Goal: Task Accomplishment & Management: Use online tool/utility

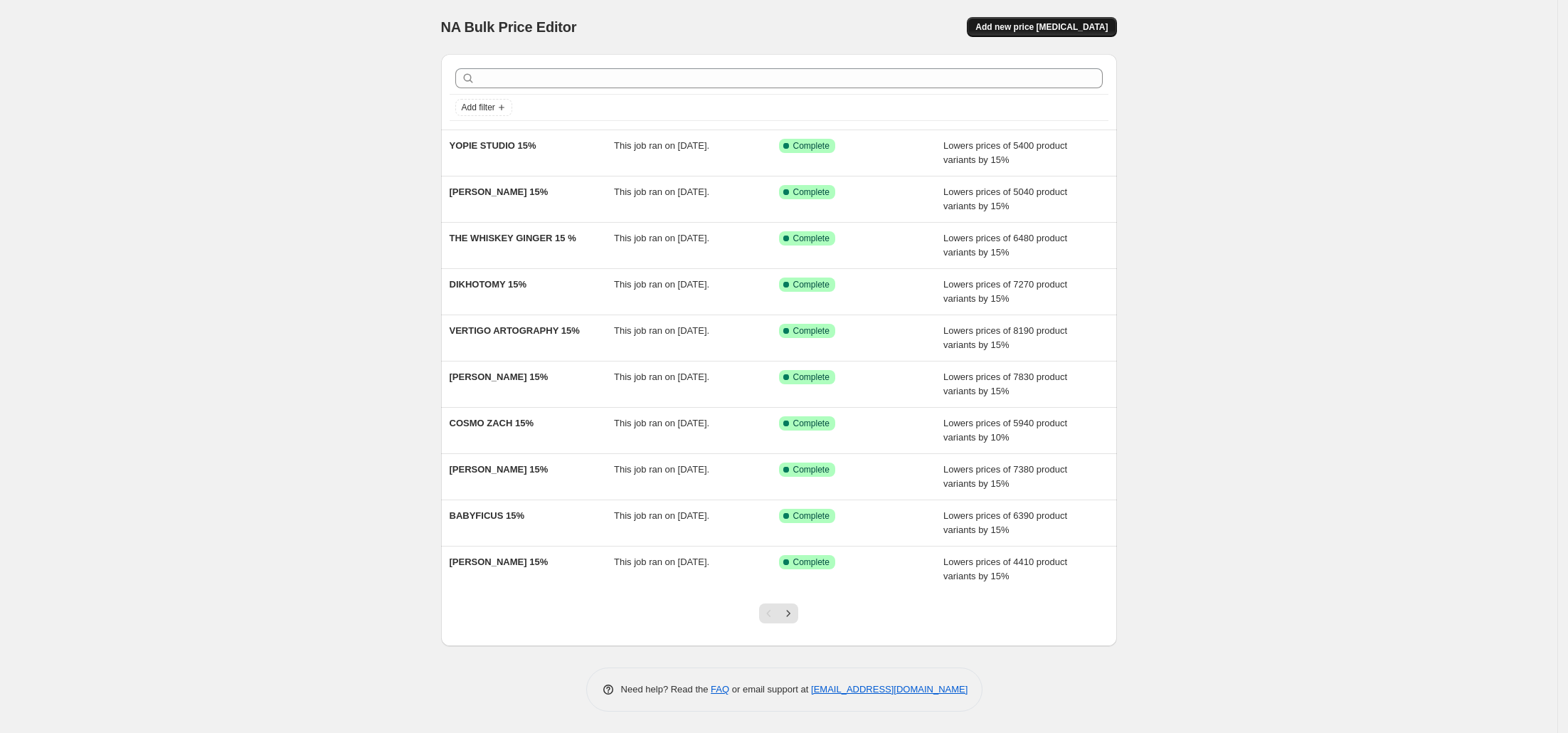
click at [1052, 23] on span "Add new price [MEDICAL_DATA]" at bounding box center [1041, 27] width 133 height 11
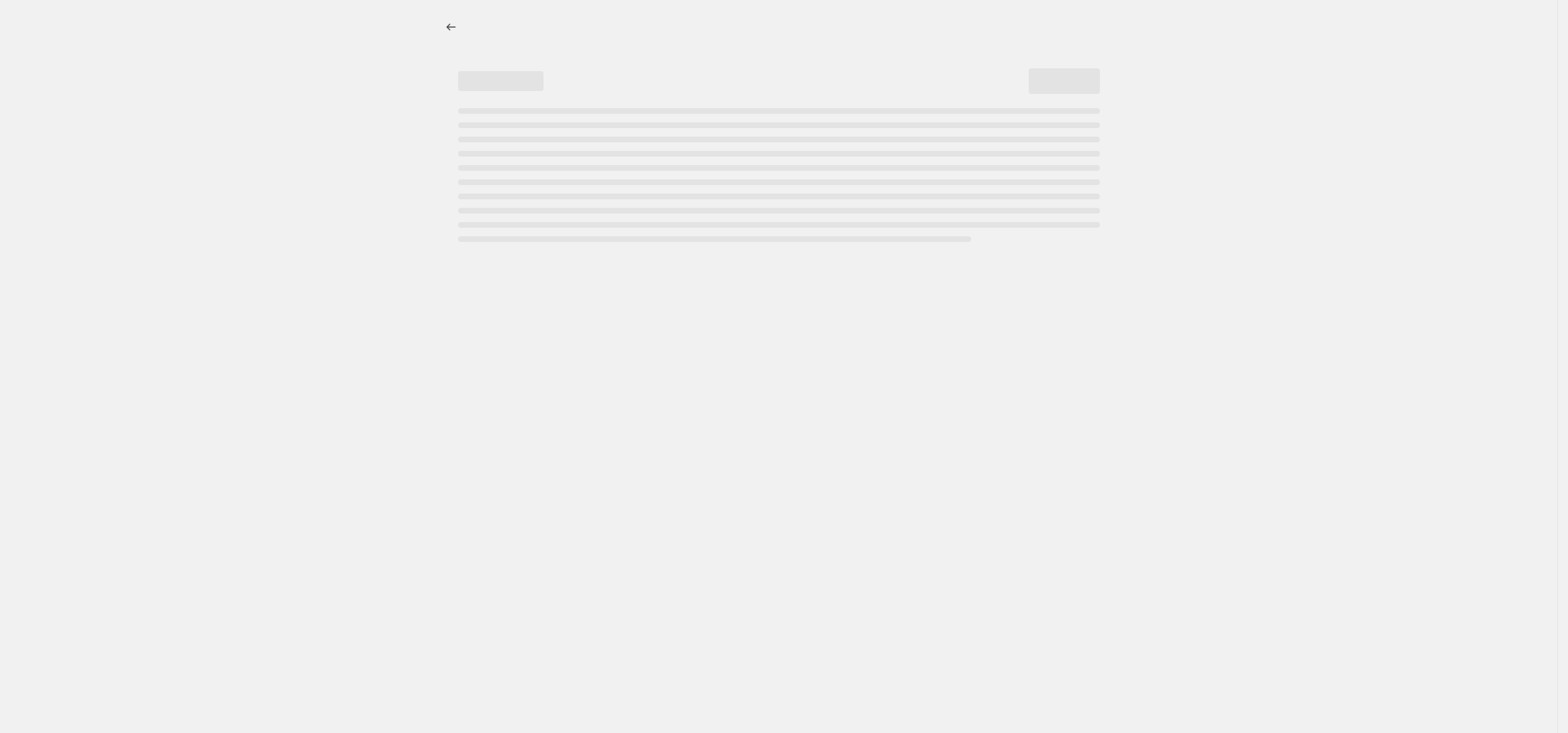
select select "percentage"
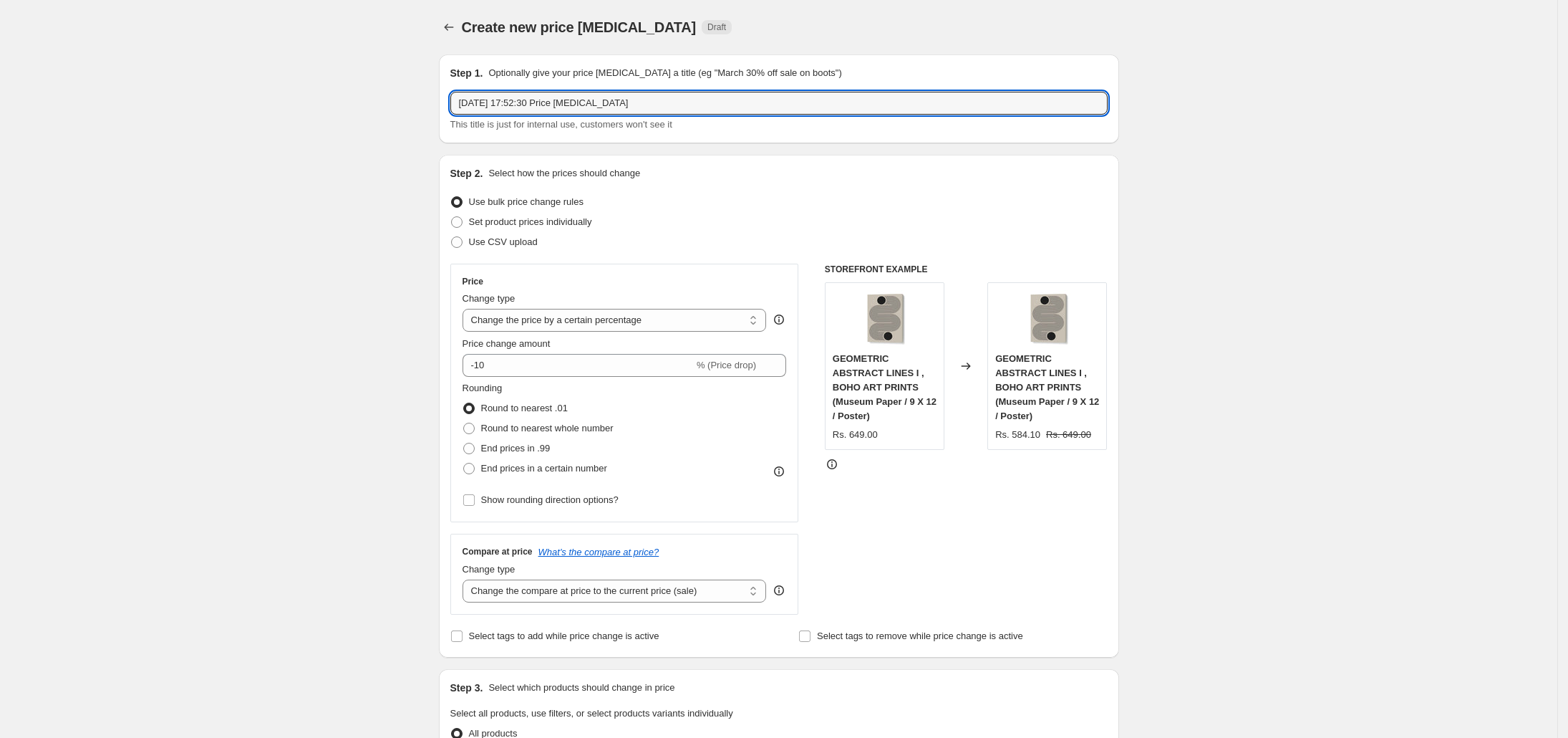
drag, startPoint x: 652, startPoint y: 106, endPoint x: 377, endPoint y: 97, distance: 275.1
click at [377, 97] on div "Create new price [MEDICAL_DATA]. This page is ready Create new price [MEDICAL_D…" at bounding box center [778, 734] width 1557 height 1469
paste input "[PERSON_NAME]"
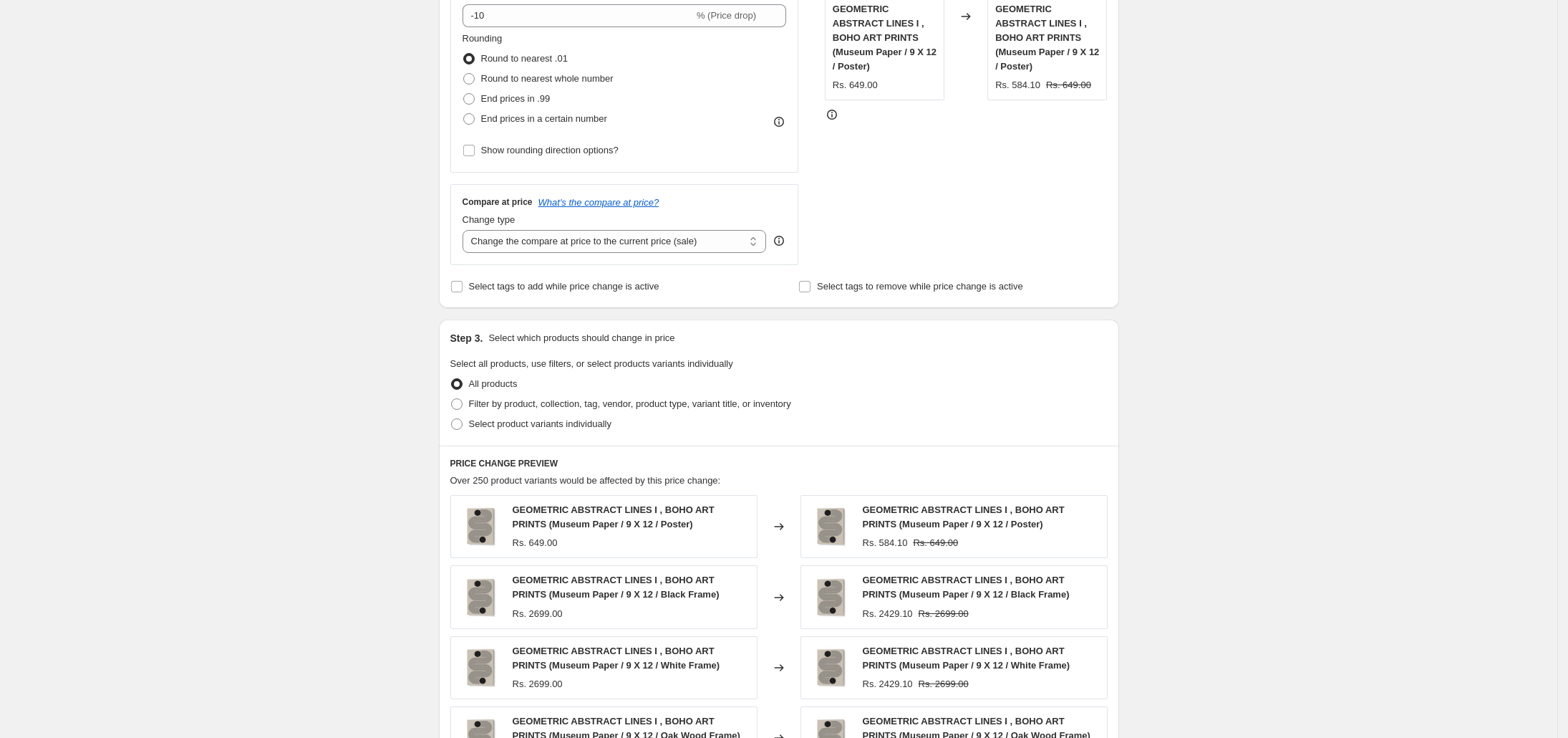
scroll to position [364, 0]
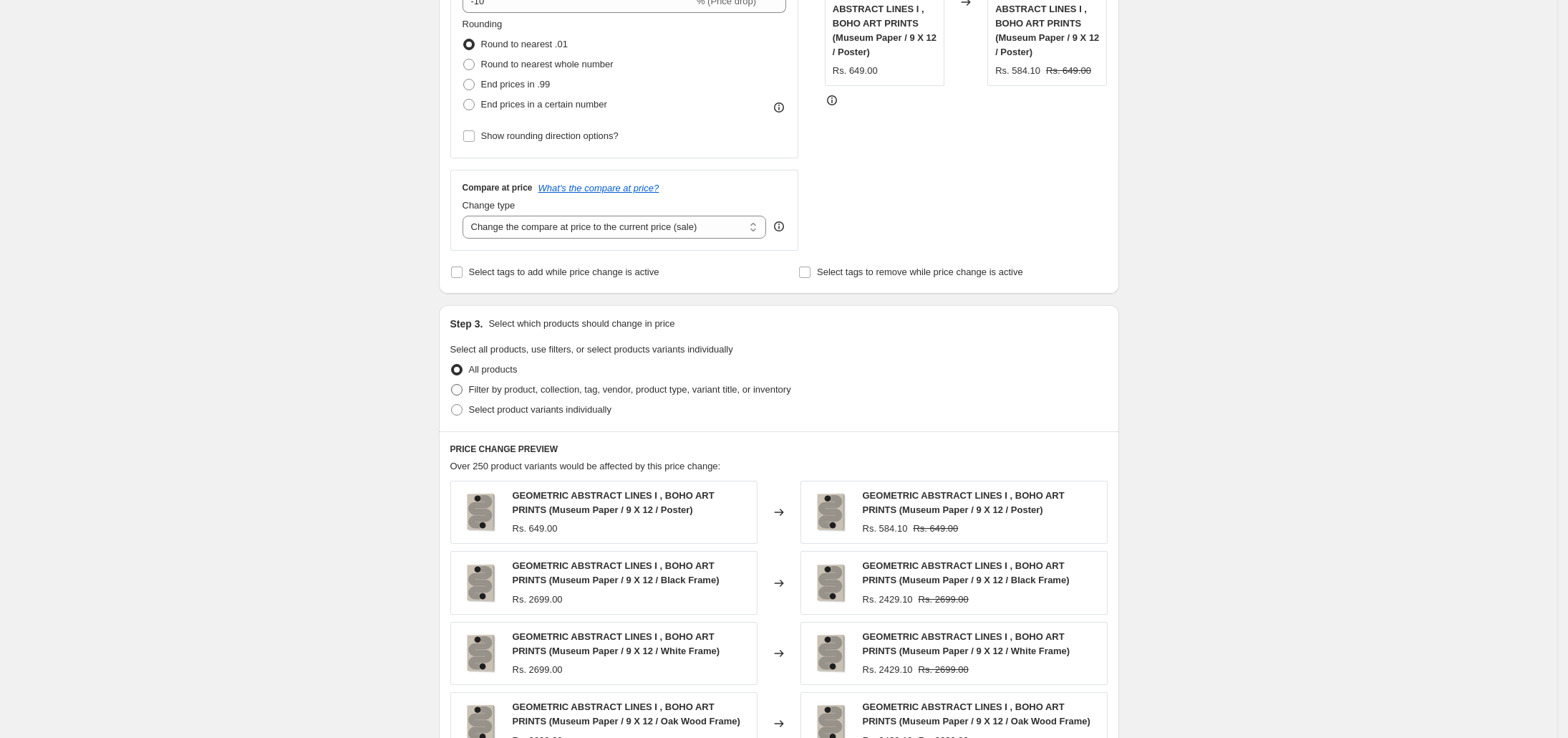
type input "[PERSON_NAME] 15%"
click at [463, 386] on span at bounding box center [457, 389] width 11 height 11
click at [451, 384] on input "Filter by product, collection, tag, vendor, product type, variant title, or inv…" at bounding box center [451, 384] width 1 height 1
radio input "true"
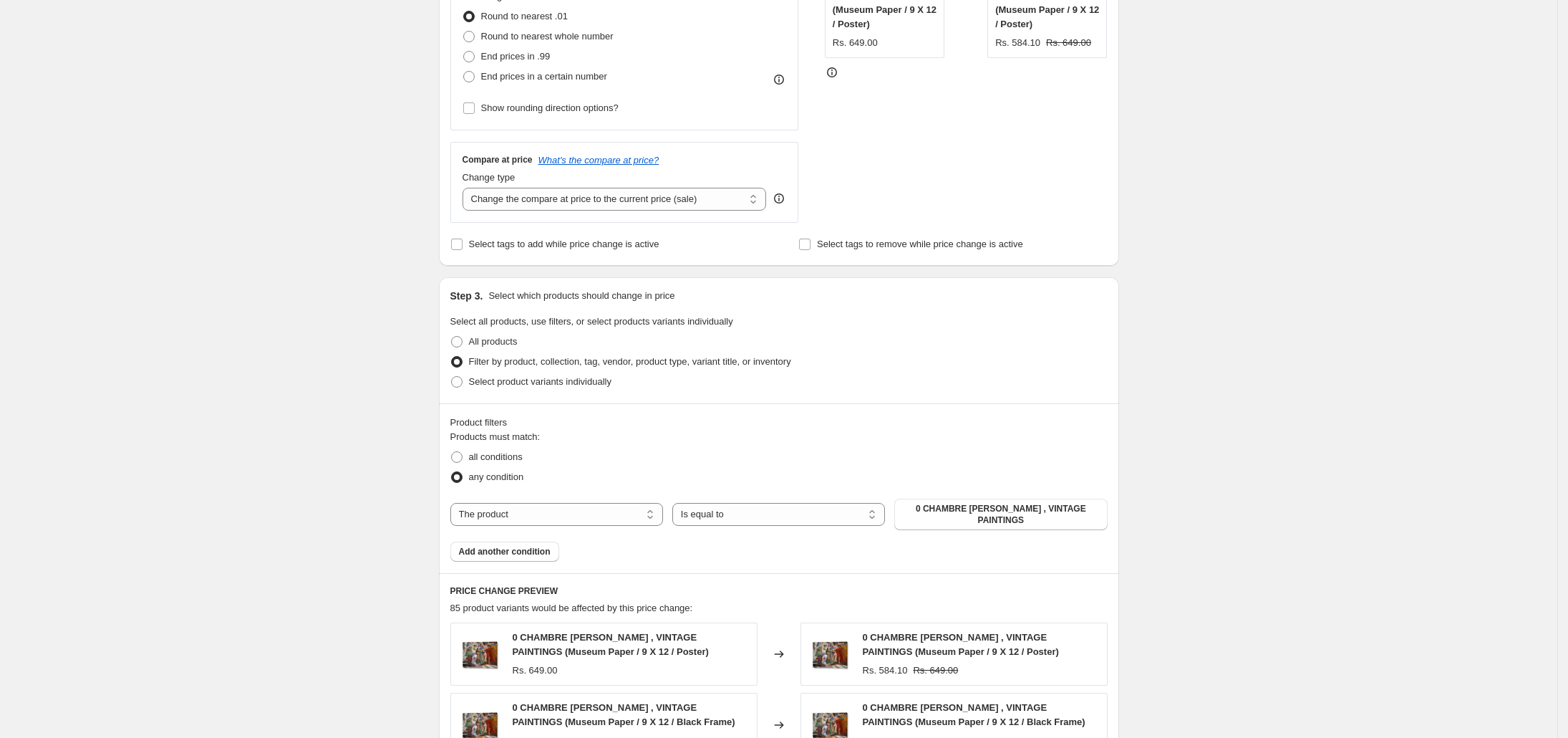
scroll to position [100, 0]
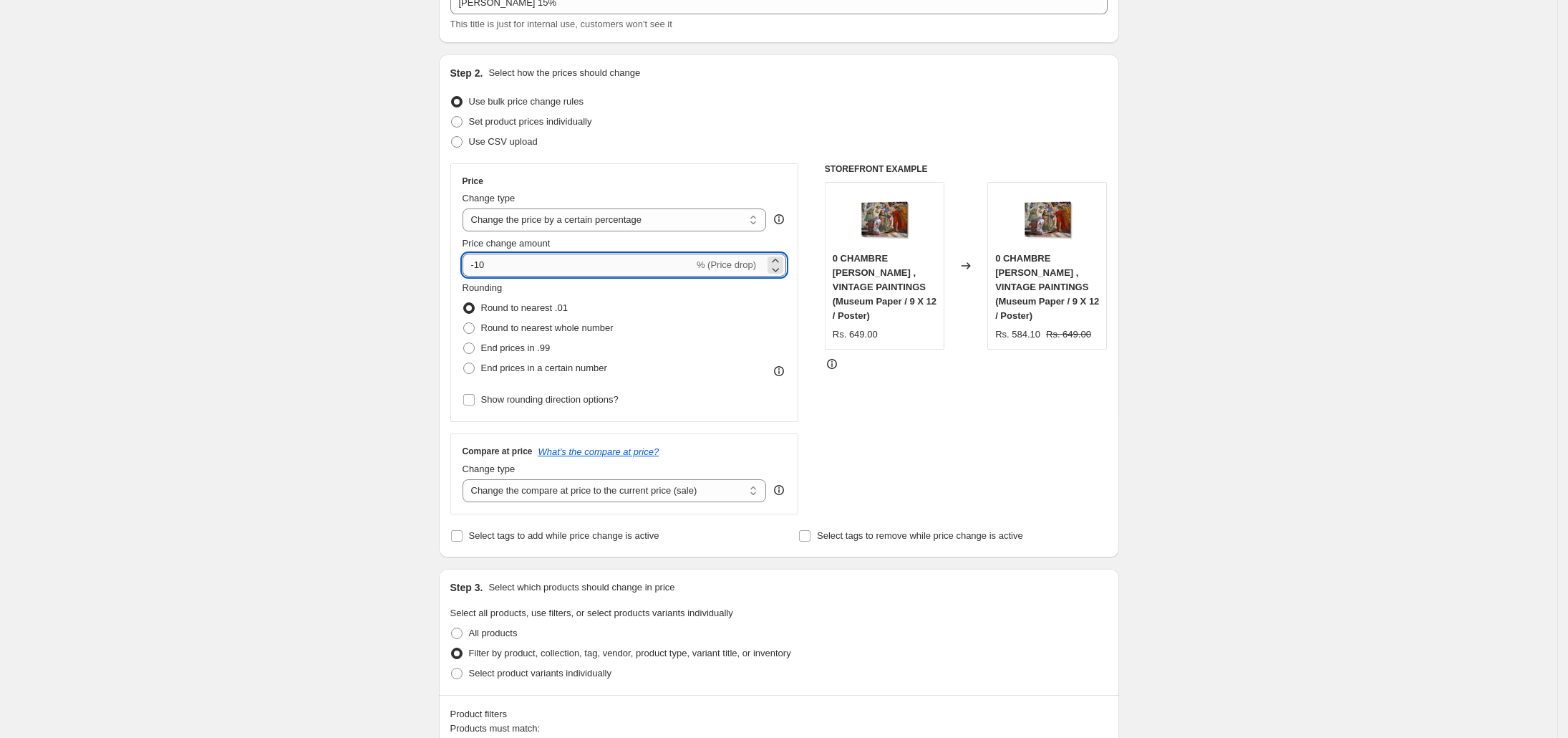
click at [527, 267] on input "-10" at bounding box center [578, 265] width 231 height 23
type input "-15"
drag, startPoint x: 405, startPoint y: 339, endPoint x: 389, endPoint y: 333, distance: 17.1
click at [395, 333] on div "Create new price [MEDICAL_DATA]. This page is ready Create new price [MEDICAL_D…" at bounding box center [778, 719] width 1557 height 1639
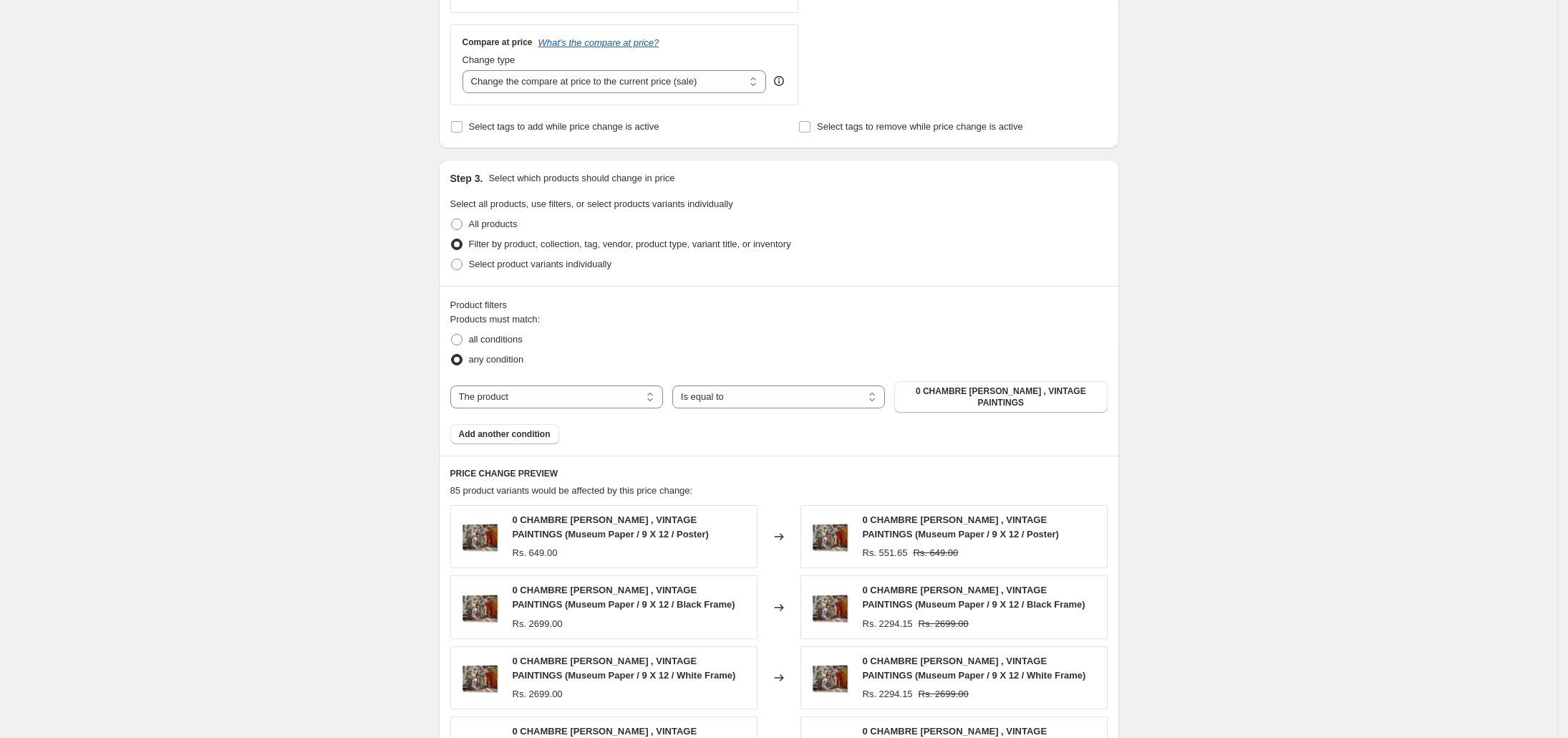
scroll to position [713, 0]
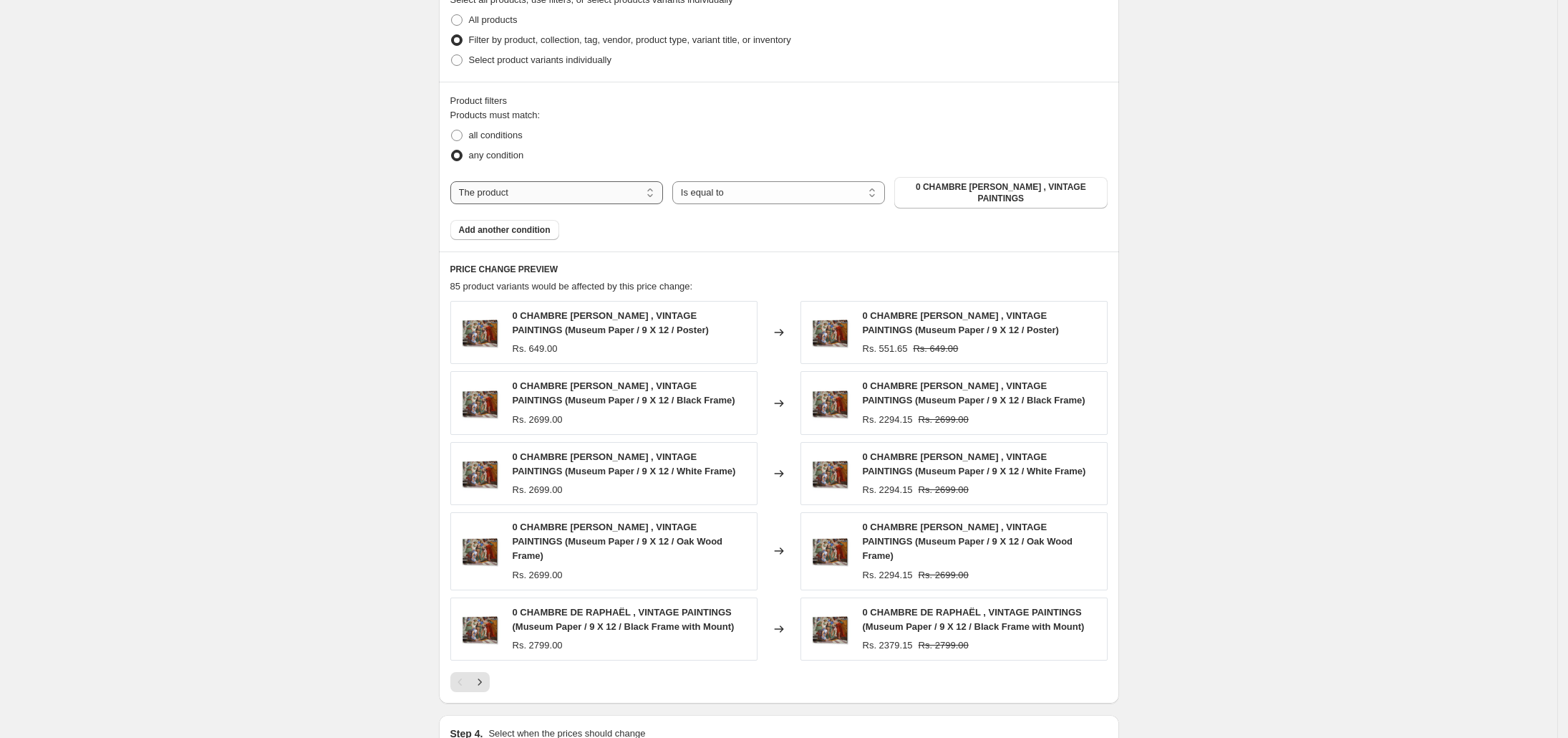
click at [549, 189] on select "The product The product's collection The product's tag The product's vendor The…" at bounding box center [557, 193] width 213 height 23
select select "collection"
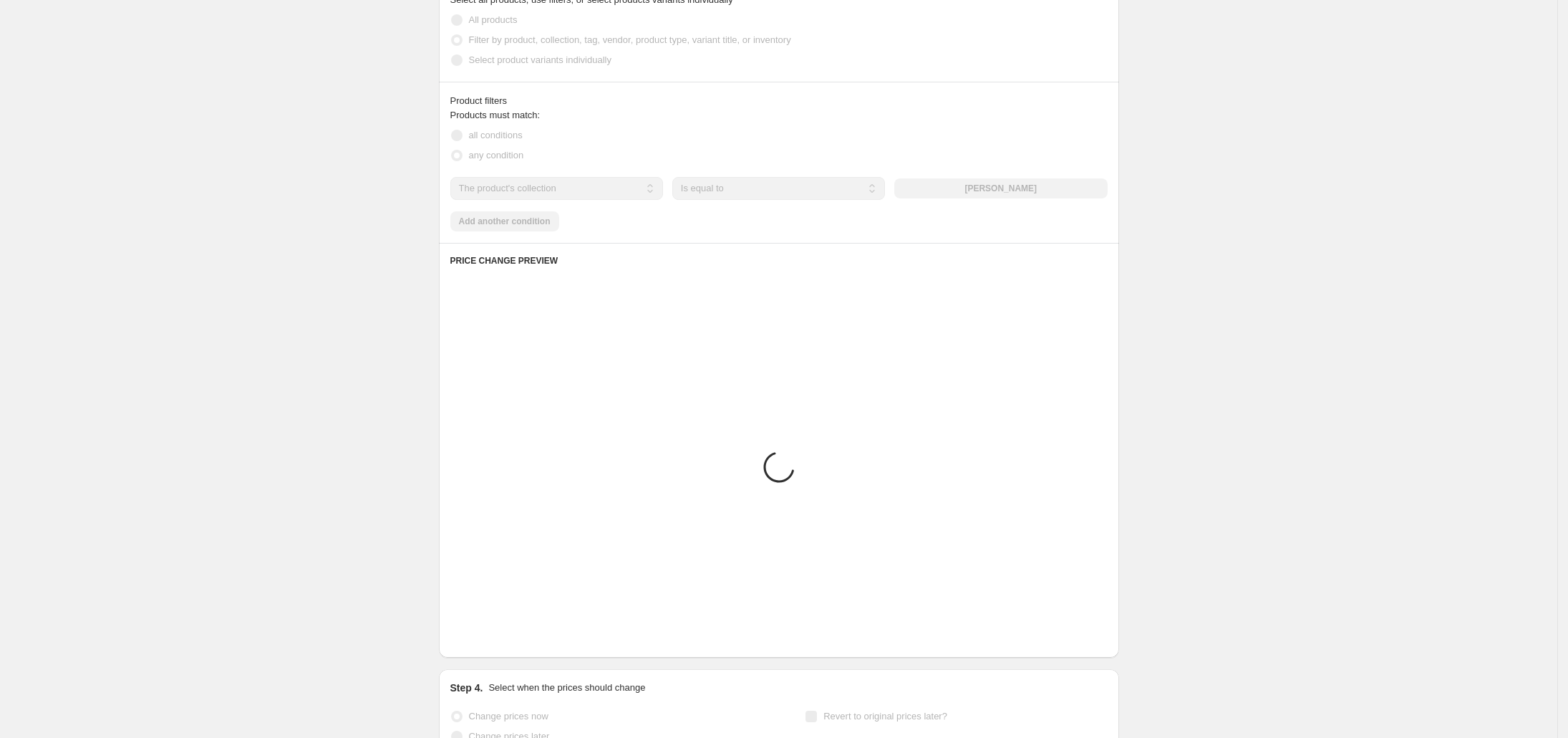
click at [1016, 184] on div "The product The product's collection The product's tag The product's vendor The…" at bounding box center [779, 189] width 657 height 23
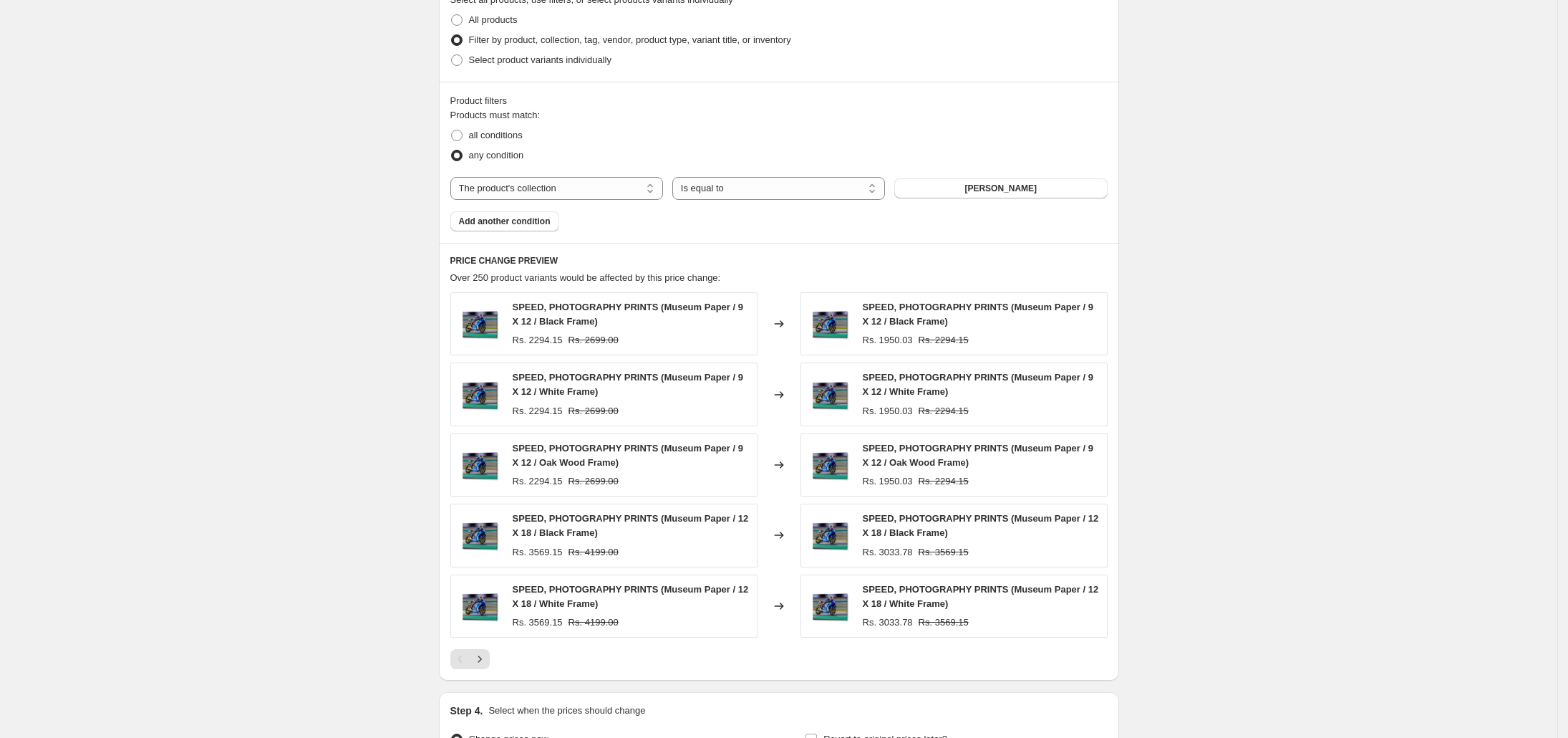
click at [1016, 184] on span "[PERSON_NAME]" at bounding box center [1000, 189] width 72 height 11
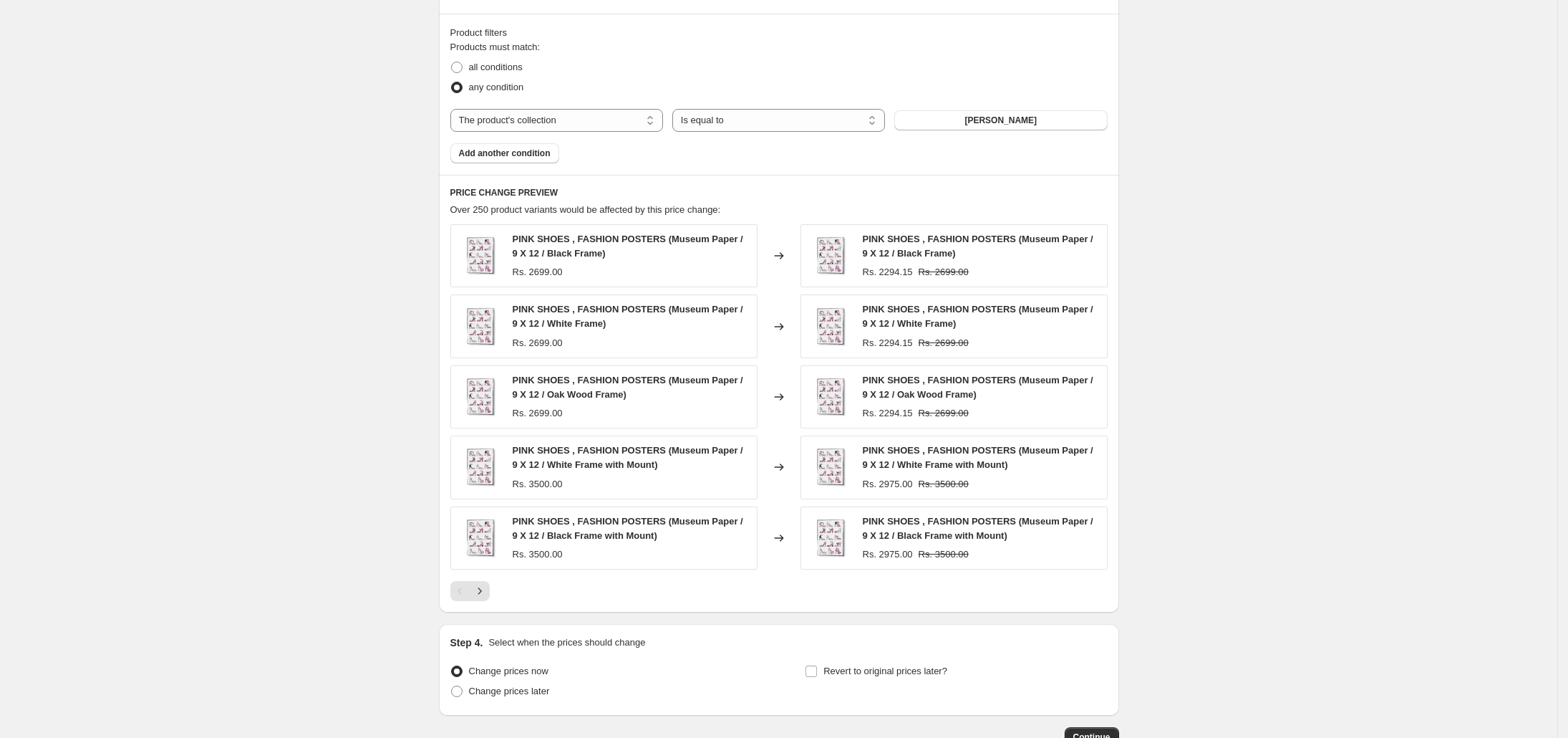
scroll to position [872, 0]
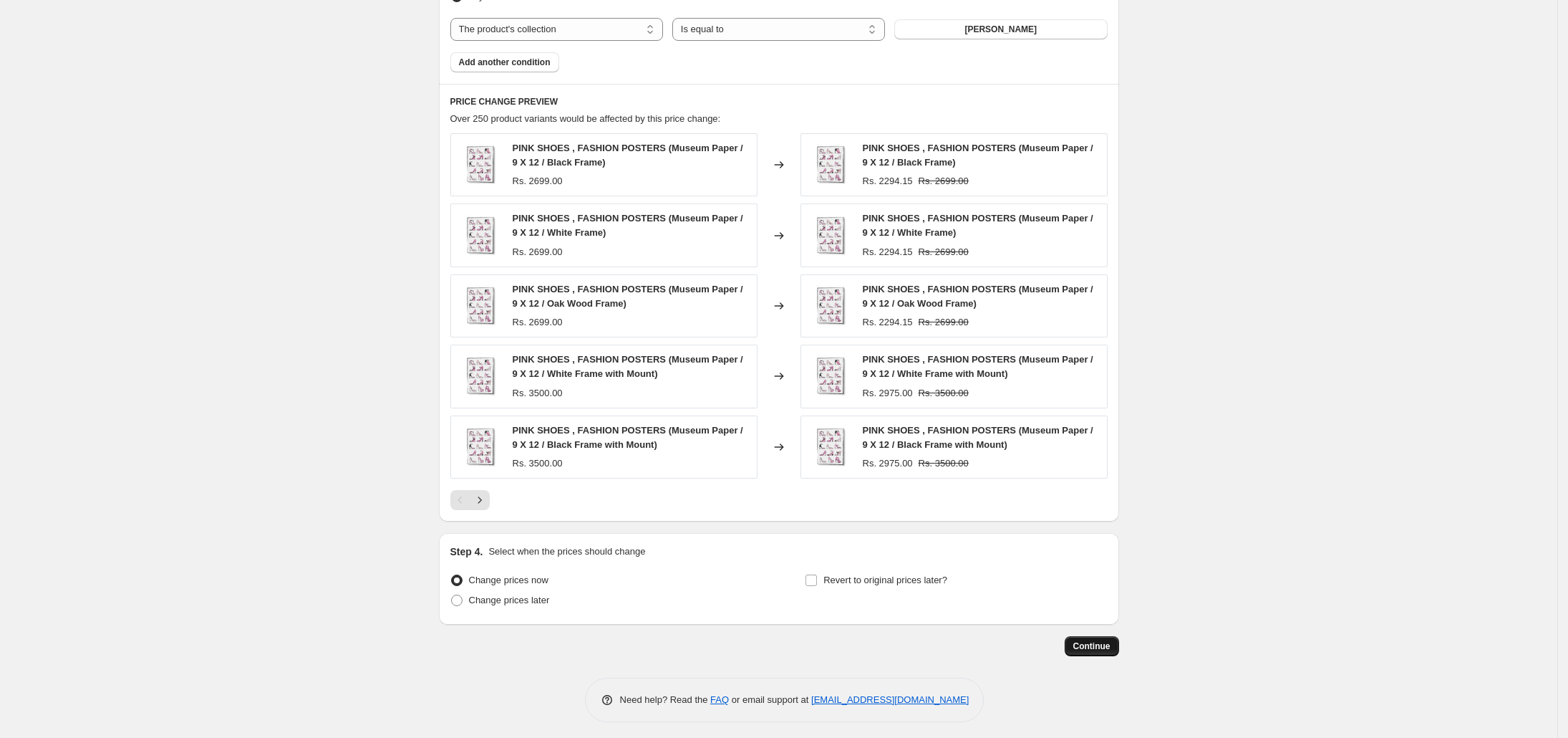
click at [1095, 640] on span "Continue" at bounding box center [1092, 646] width 37 height 11
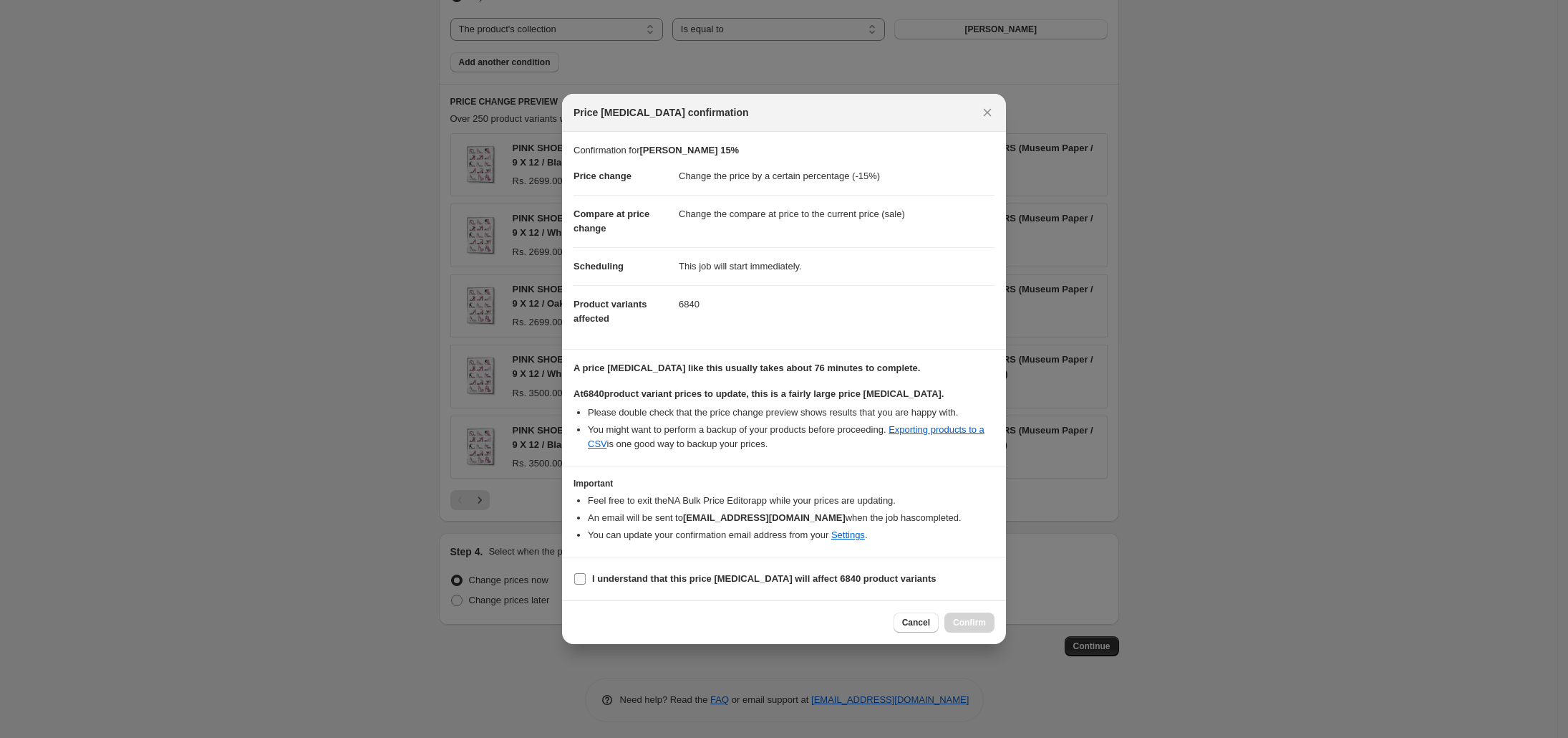
click at [699, 587] on label "I understand that this price [MEDICAL_DATA] will affect 6840 product variants" at bounding box center [755, 579] width 363 height 20
click at [586, 584] on input "I understand that this price [MEDICAL_DATA] will affect 6840 product variants" at bounding box center [580, 579] width 11 height 11
checkbox input "true"
click at [968, 624] on span "Confirm" at bounding box center [969, 622] width 33 height 11
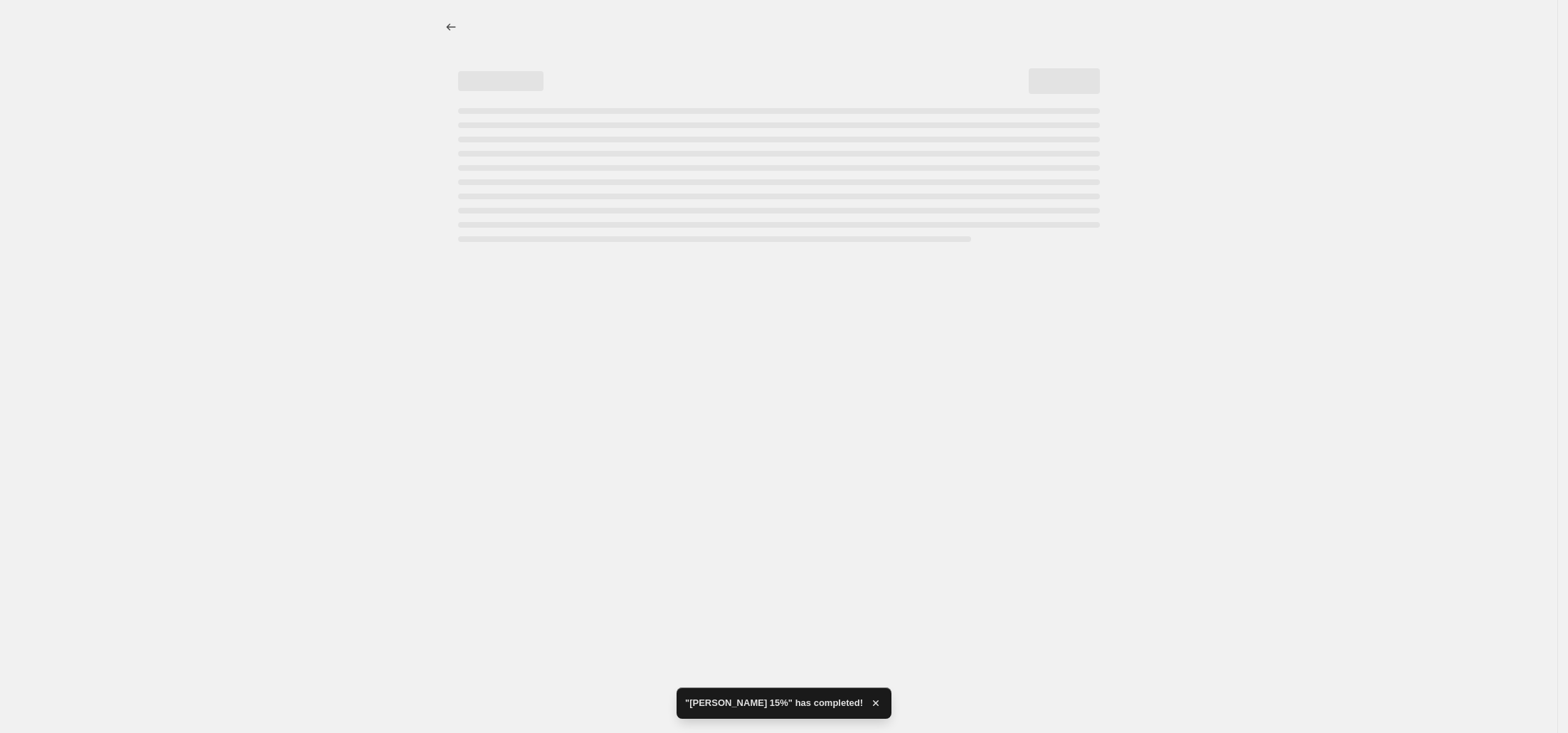
select select "percentage"
select select "collection"
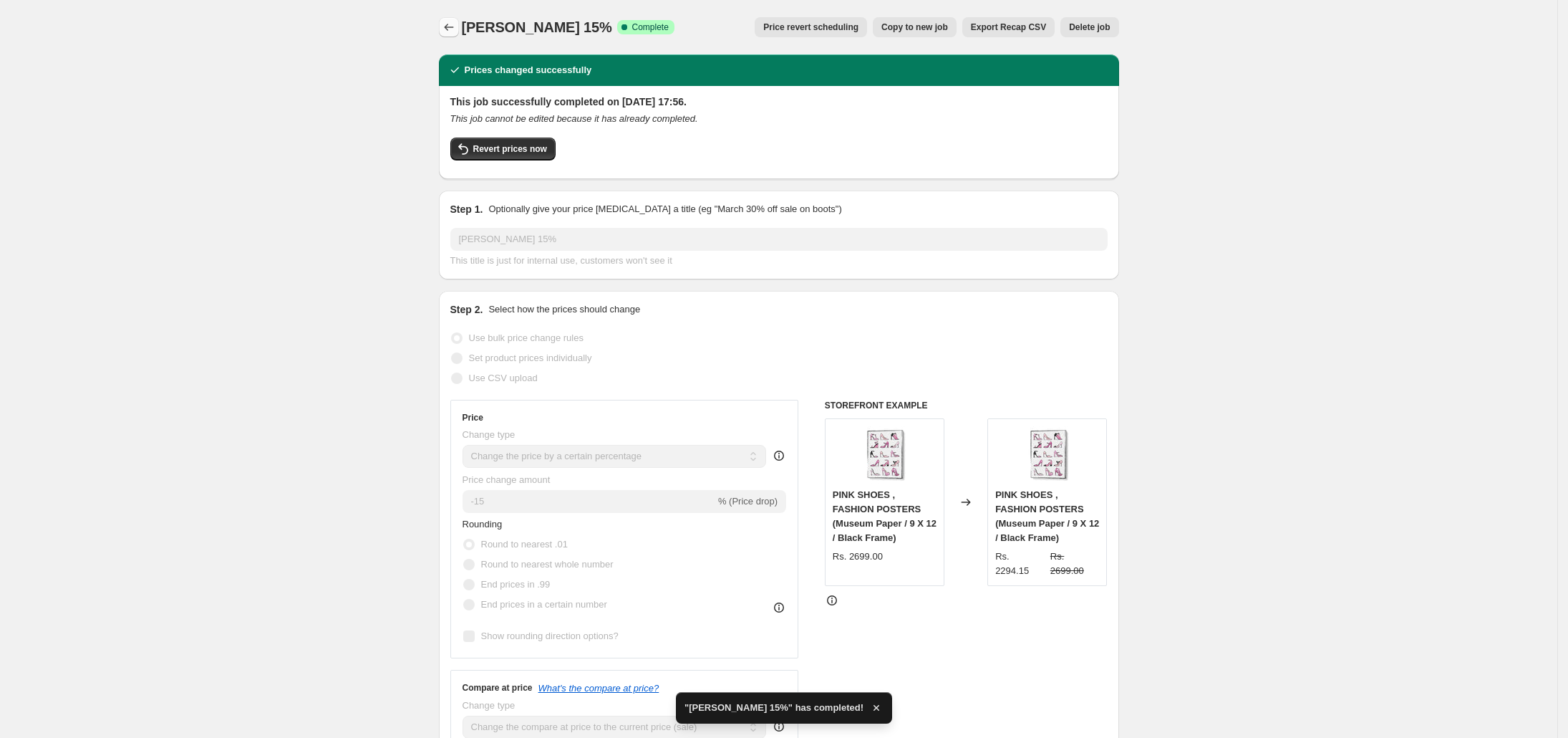
click at [451, 31] on icon "Price change jobs" at bounding box center [449, 28] width 15 height 15
